Goal: Navigation & Orientation: Find specific page/section

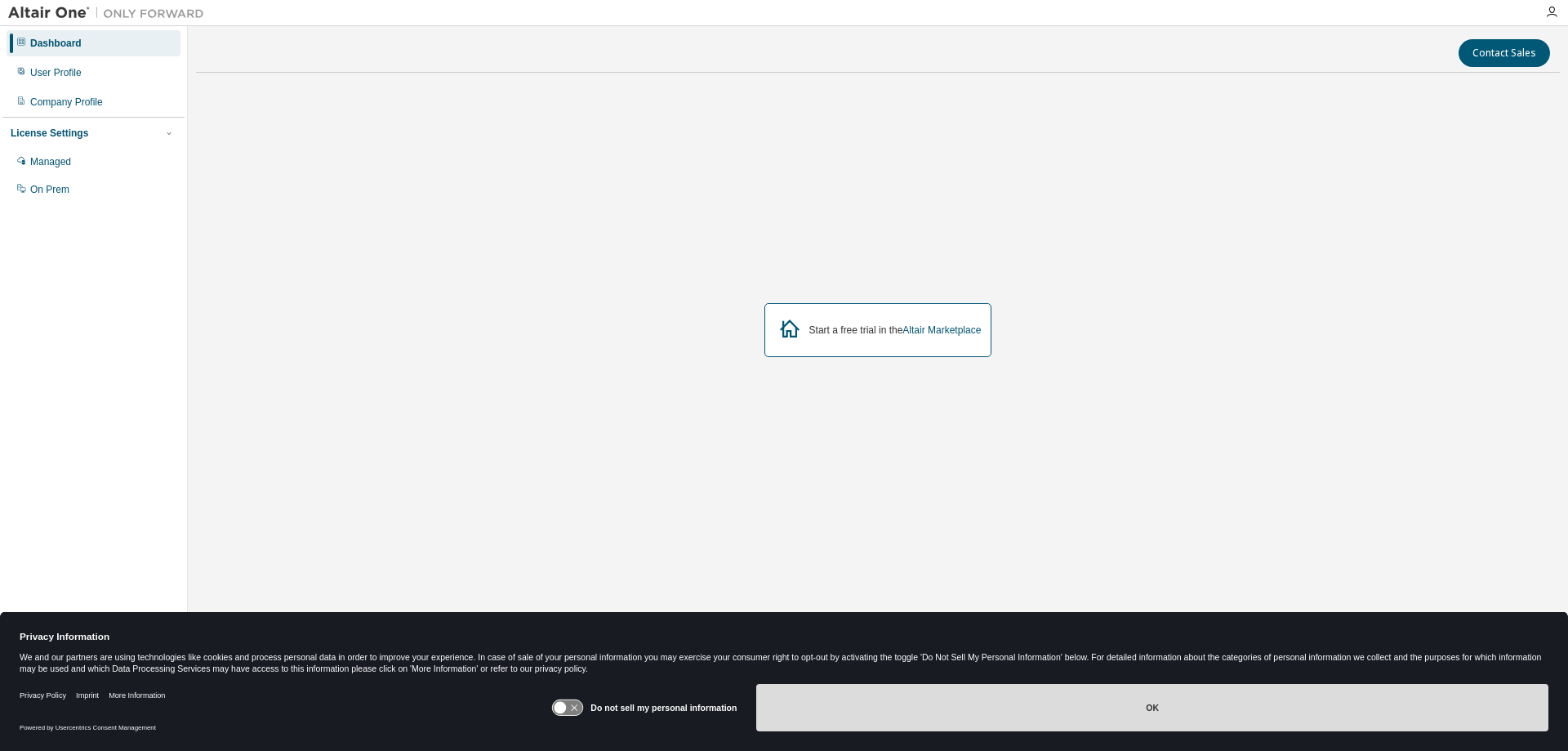
click at [1083, 712] on button "OK" at bounding box center [1152, 708] width 792 height 47
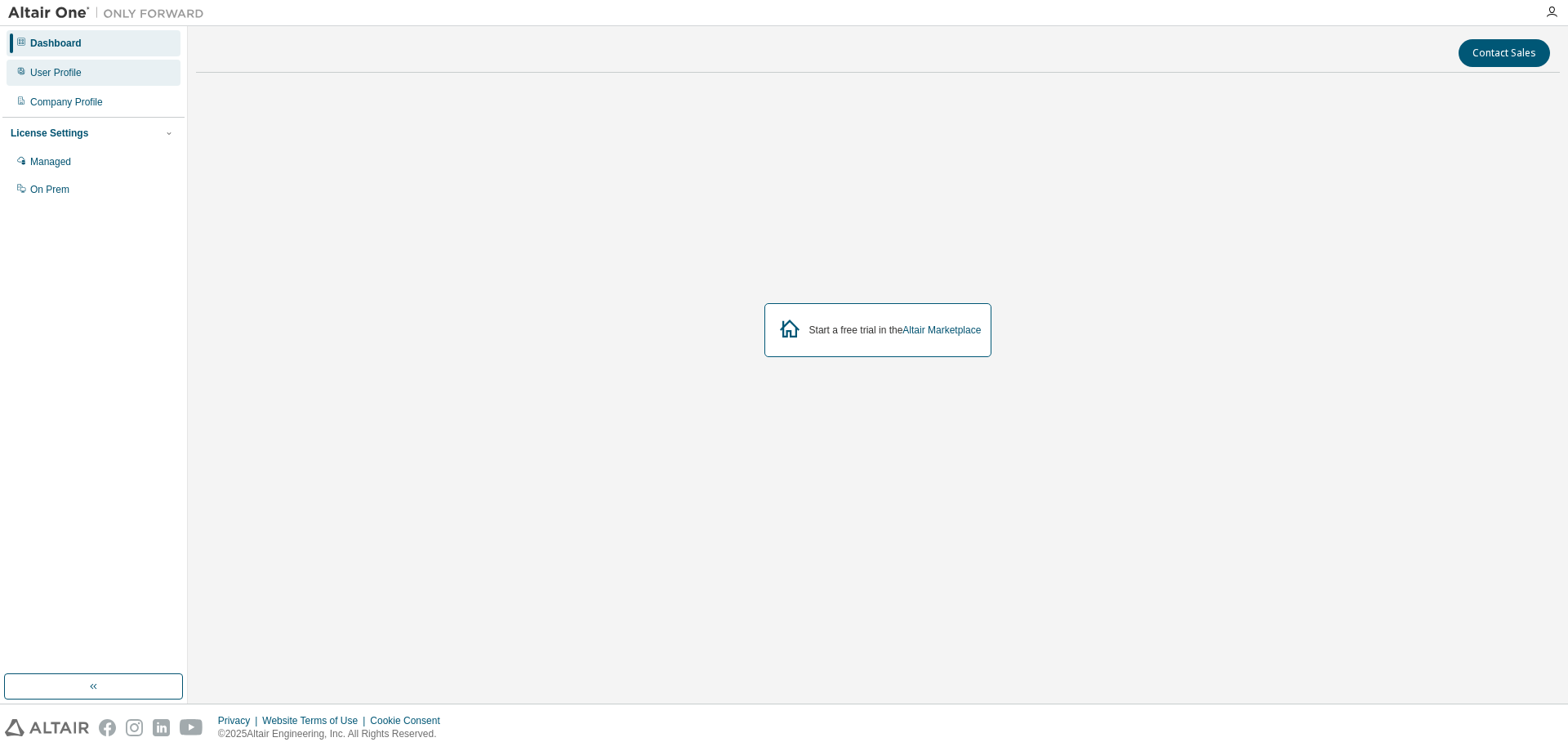
click at [61, 77] on div "User Profile" at bounding box center [55, 72] width 52 height 13
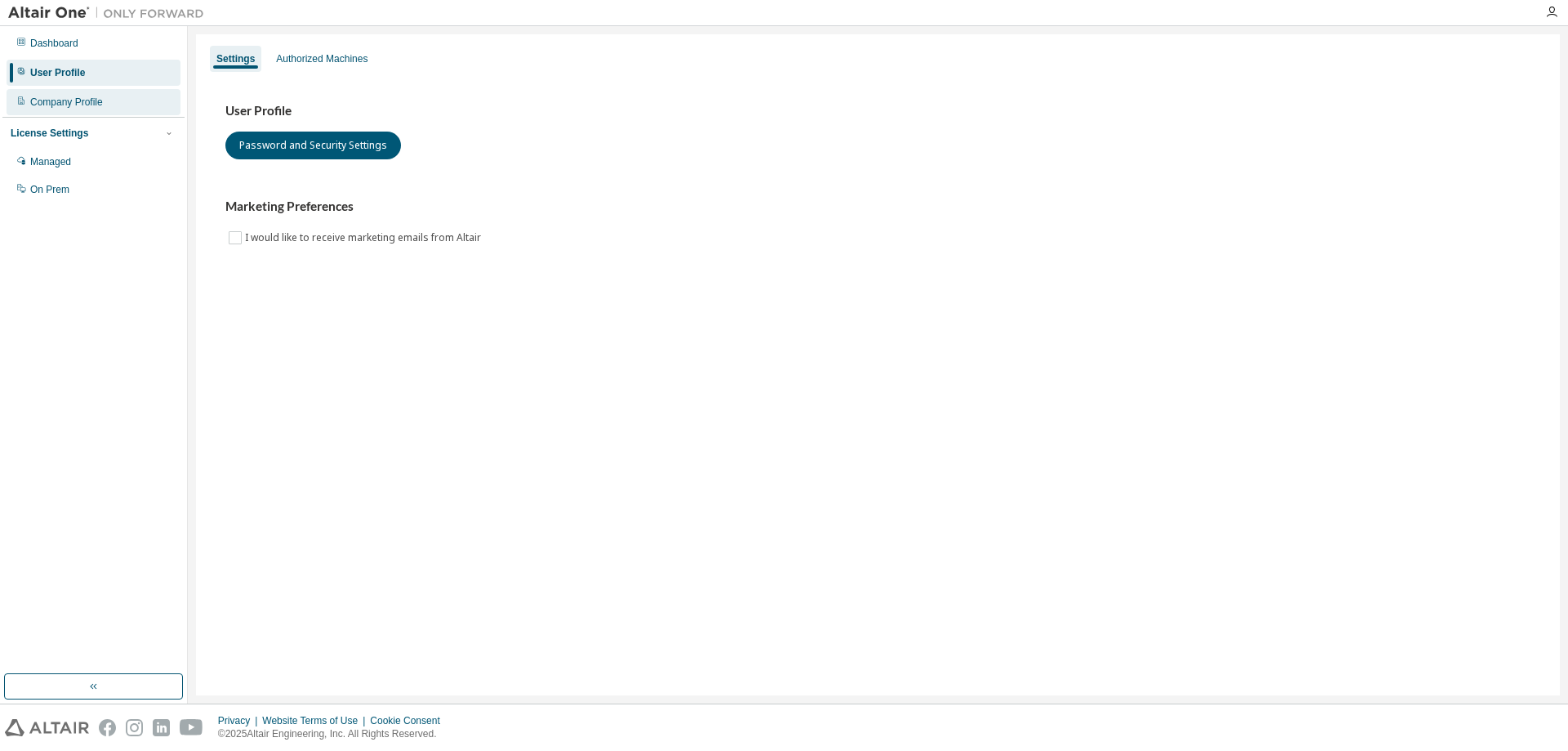
click at [77, 106] on div "Company Profile" at bounding box center [66, 102] width 72 height 13
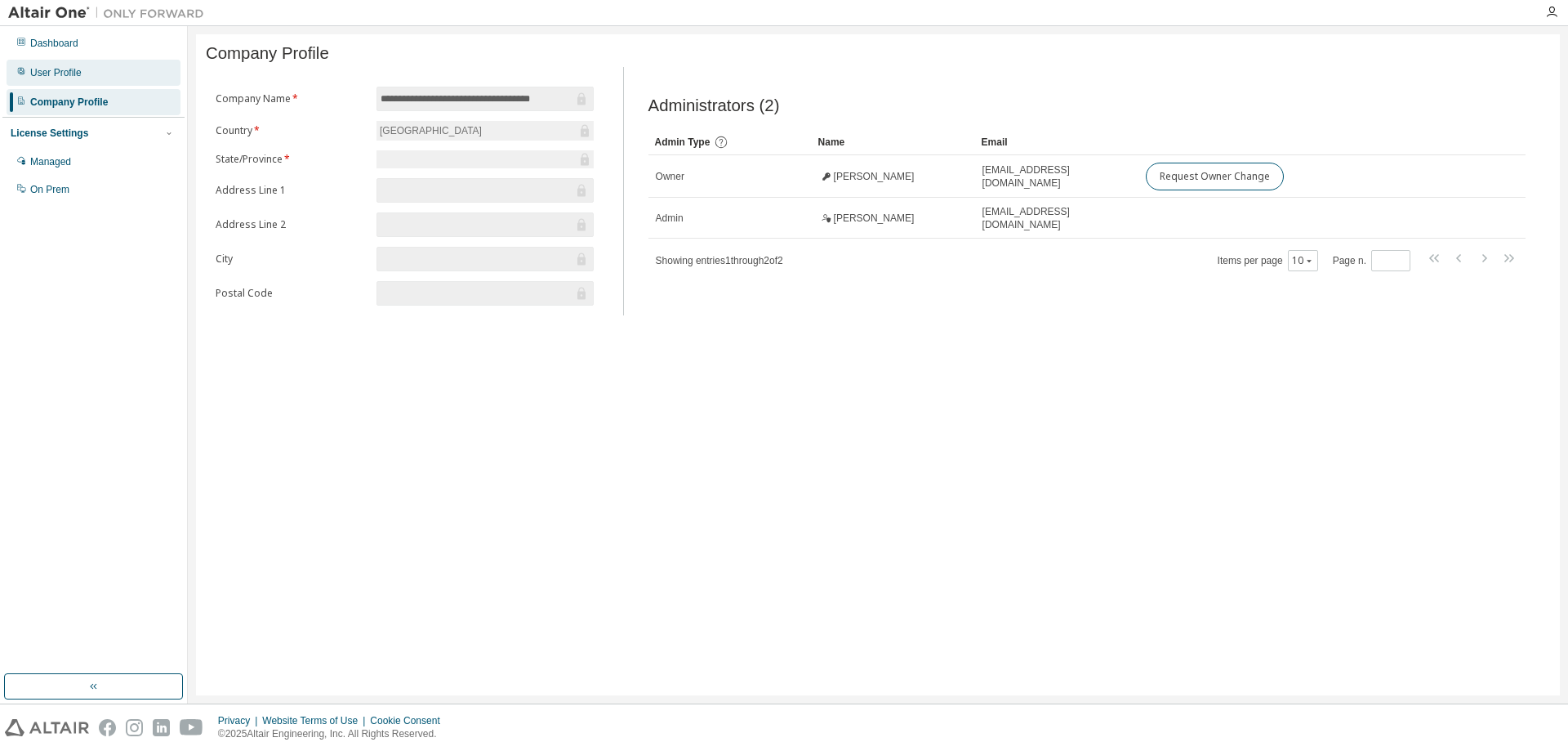
click at [111, 67] on div "User Profile" at bounding box center [93, 72] width 174 height 26
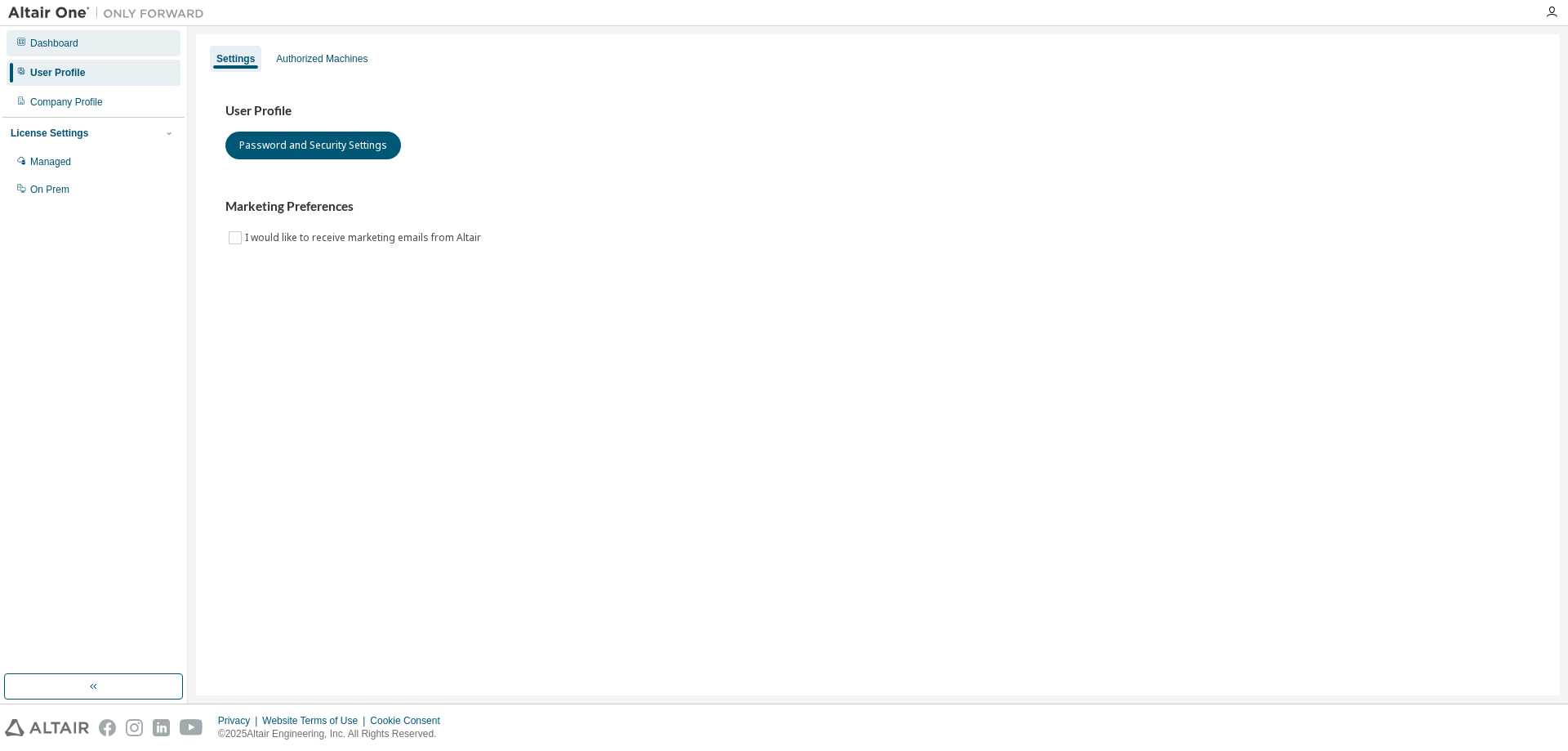
click at [104, 46] on div "Dashboard" at bounding box center [93, 43] width 174 height 26
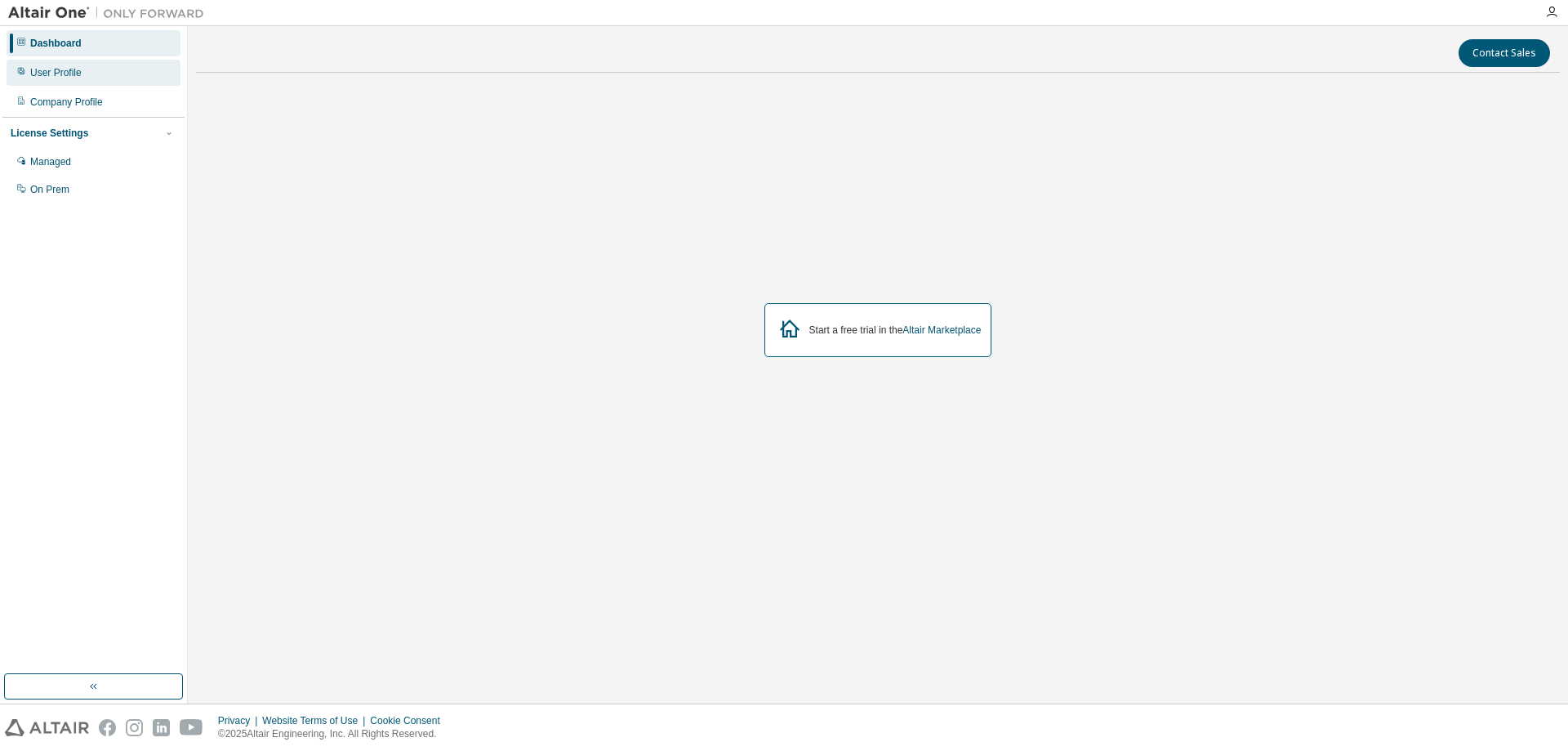
click at [106, 71] on div "User Profile" at bounding box center [93, 72] width 174 height 26
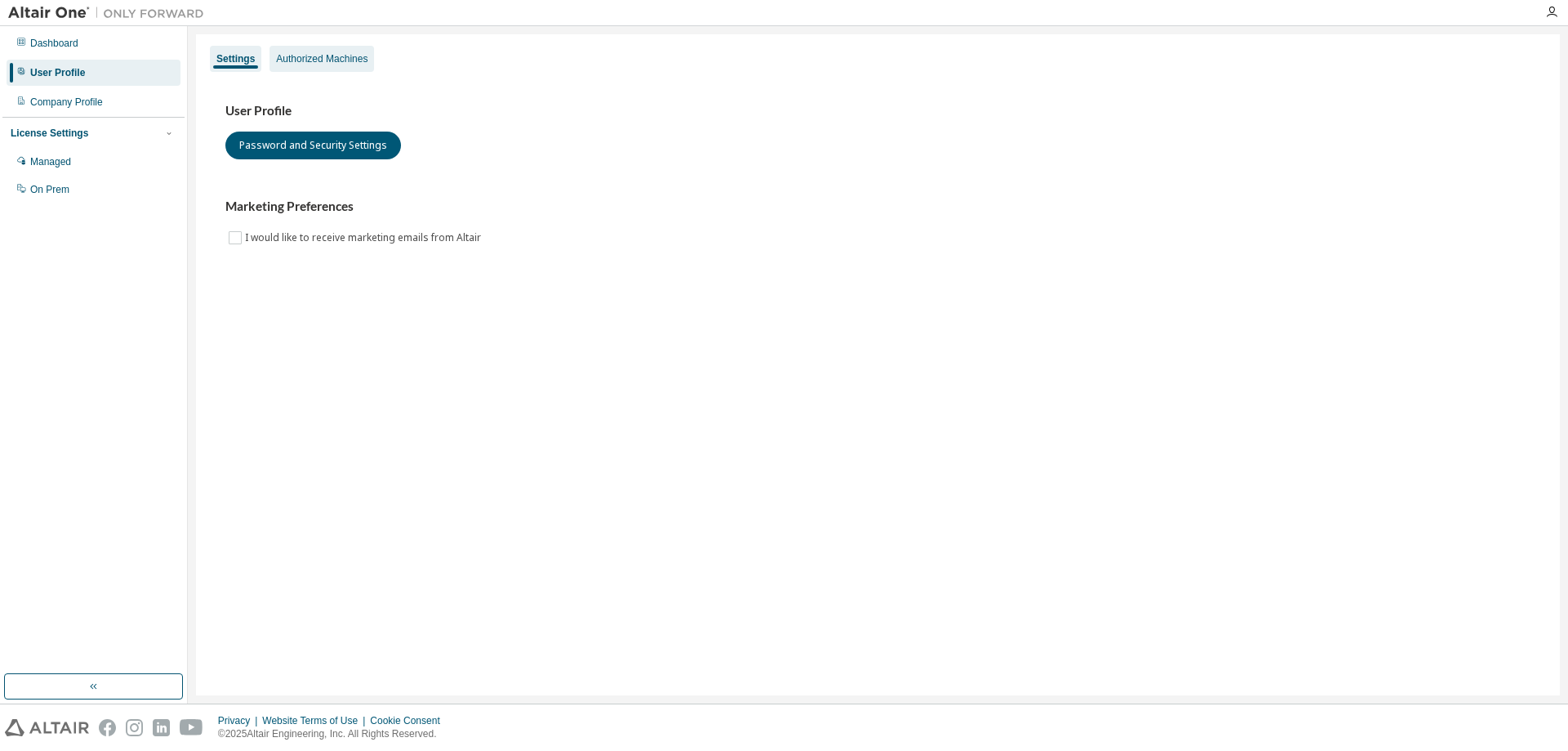
click at [300, 60] on div "Authorized Machines" at bounding box center [321, 59] width 91 height 13
